Goal: Task Accomplishment & Management: Manage account settings

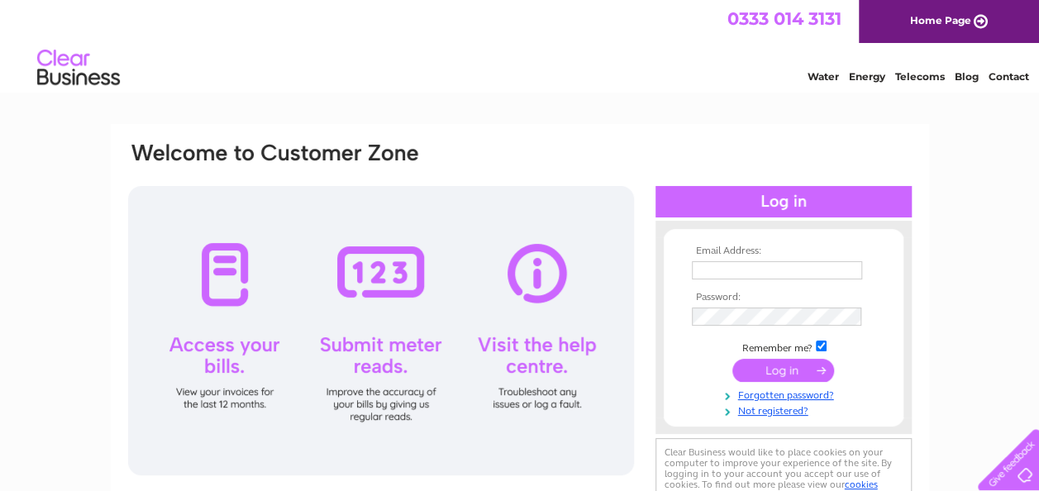
type input "jd@energee.co.uk"
click at [764, 369] on input "submit" at bounding box center [784, 370] width 102 height 23
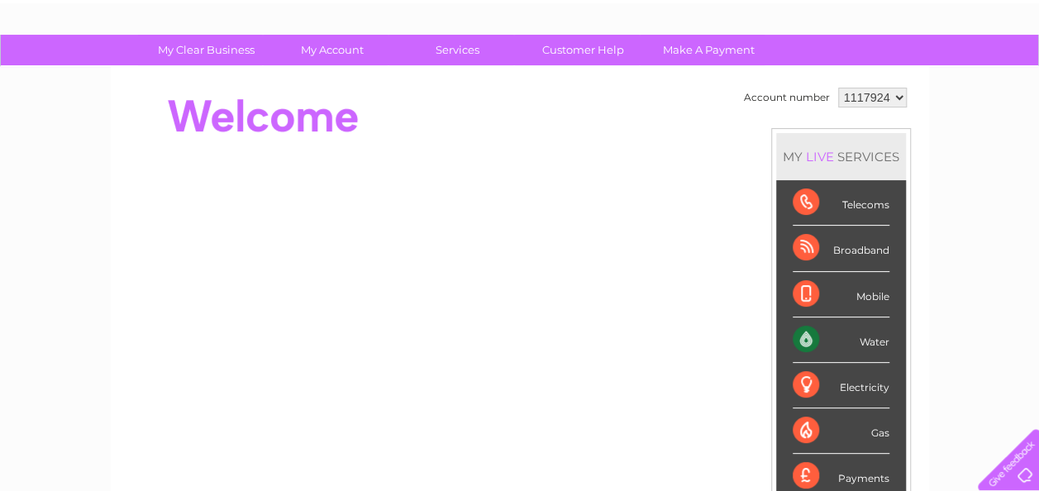
scroll to position [83, 0]
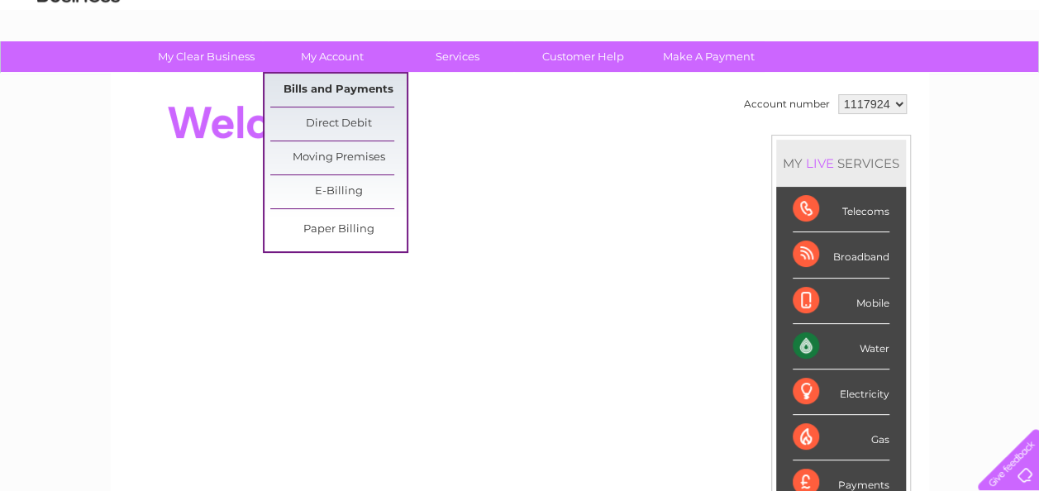
click at [324, 86] on link "Bills and Payments" at bounding box center [338, 90] width 136 height 33
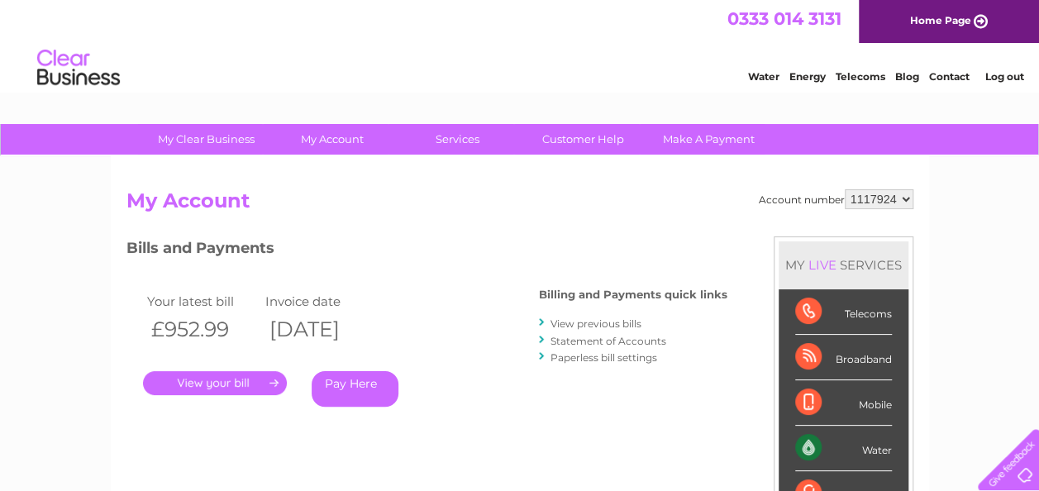
click at [217, 377] on link "." at bounding box center [215, 383] width 144 height 24
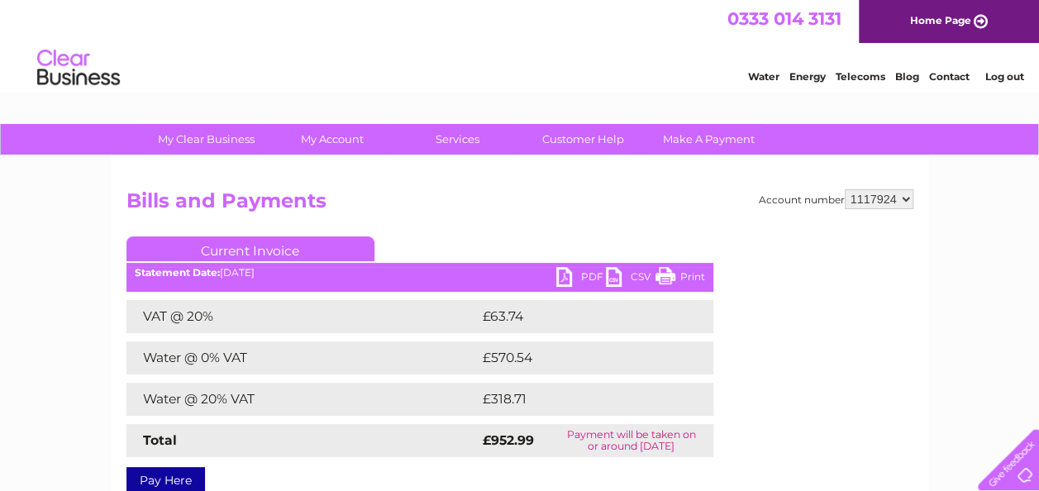
click at [582, 273] on link "PDF" at bounding box center [582, 279] width 50 height 24
click at [999, 76] on link "Log out" at bounding box center [1004, 76] width 39 height 12
